Goal: Information Seeking & Learning: Learn about a topic

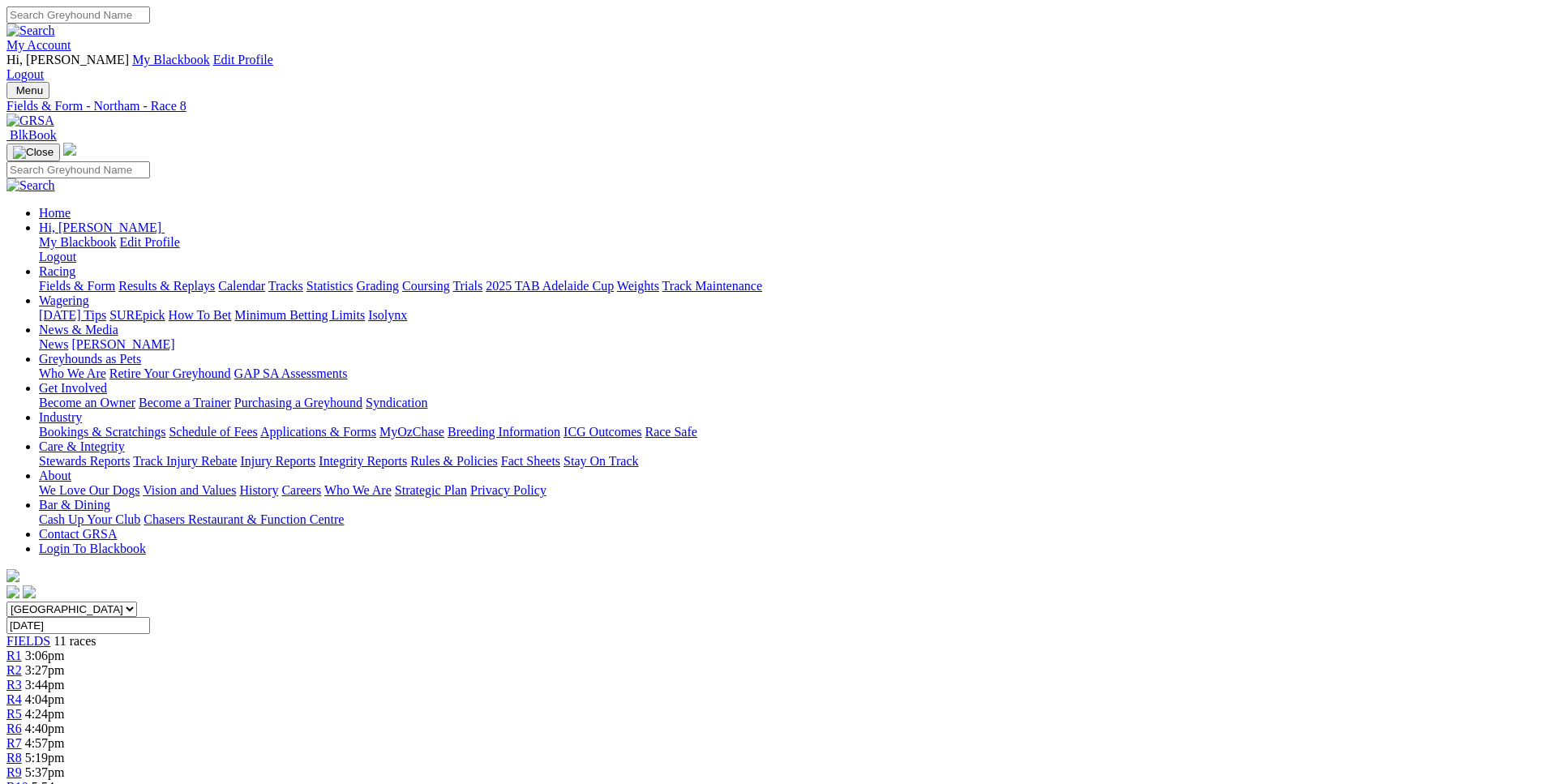
click at [65, 765] on span "5:37pm" at bounding box center [45, 772] width 40 height 14
click at [28, 780] on span "R10" at bounding box center [17, 786] width 22 height 14
